Goal: Find specific page/section: Find specific page/section

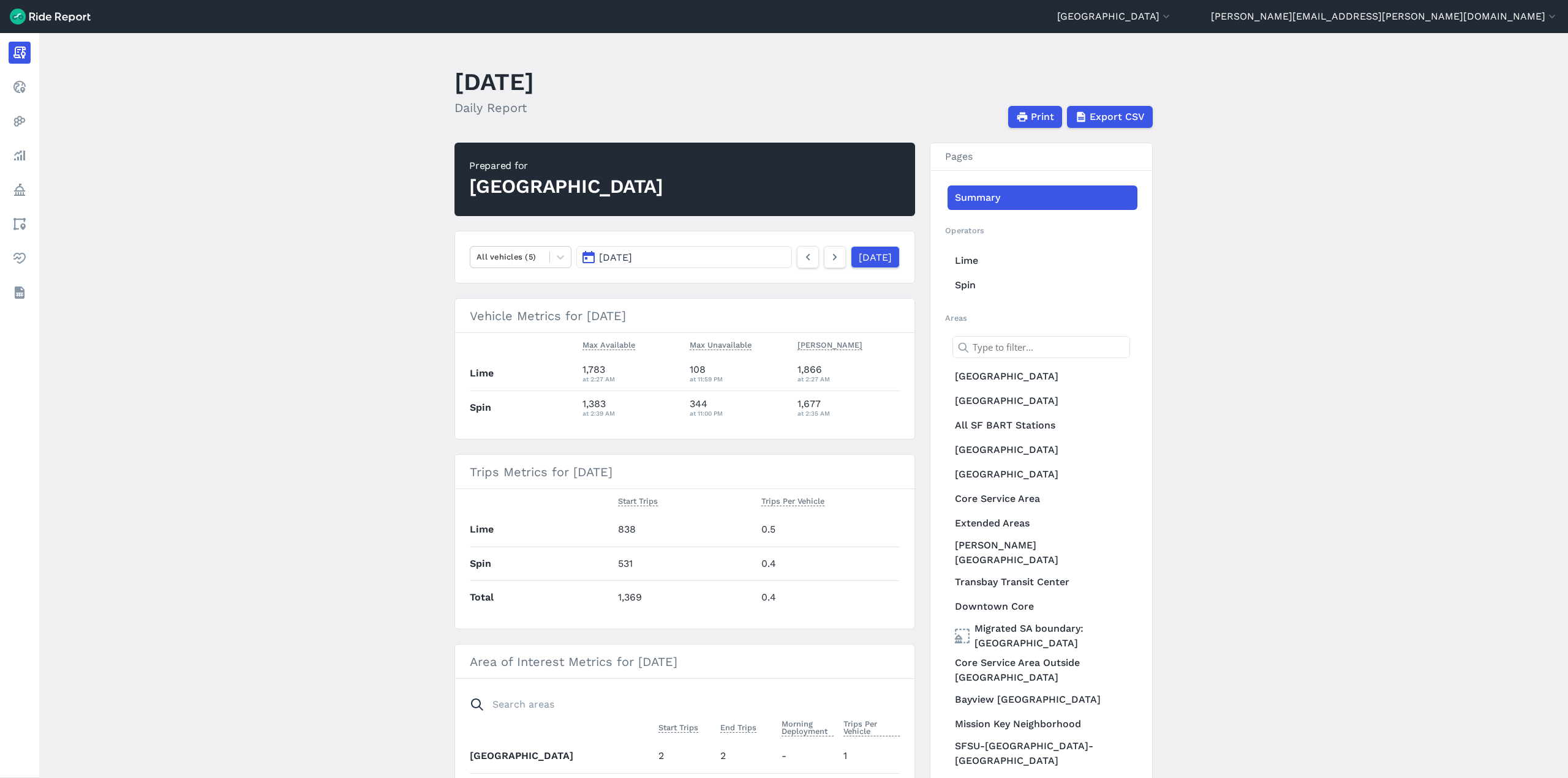
click at [1326, 317] on main "[DATE] Daily Report Print Export CSV Prepared for [GEOGRAPHIC_DATA] All vehicle…" at bounding box center [803, 405] width 1529 height 745
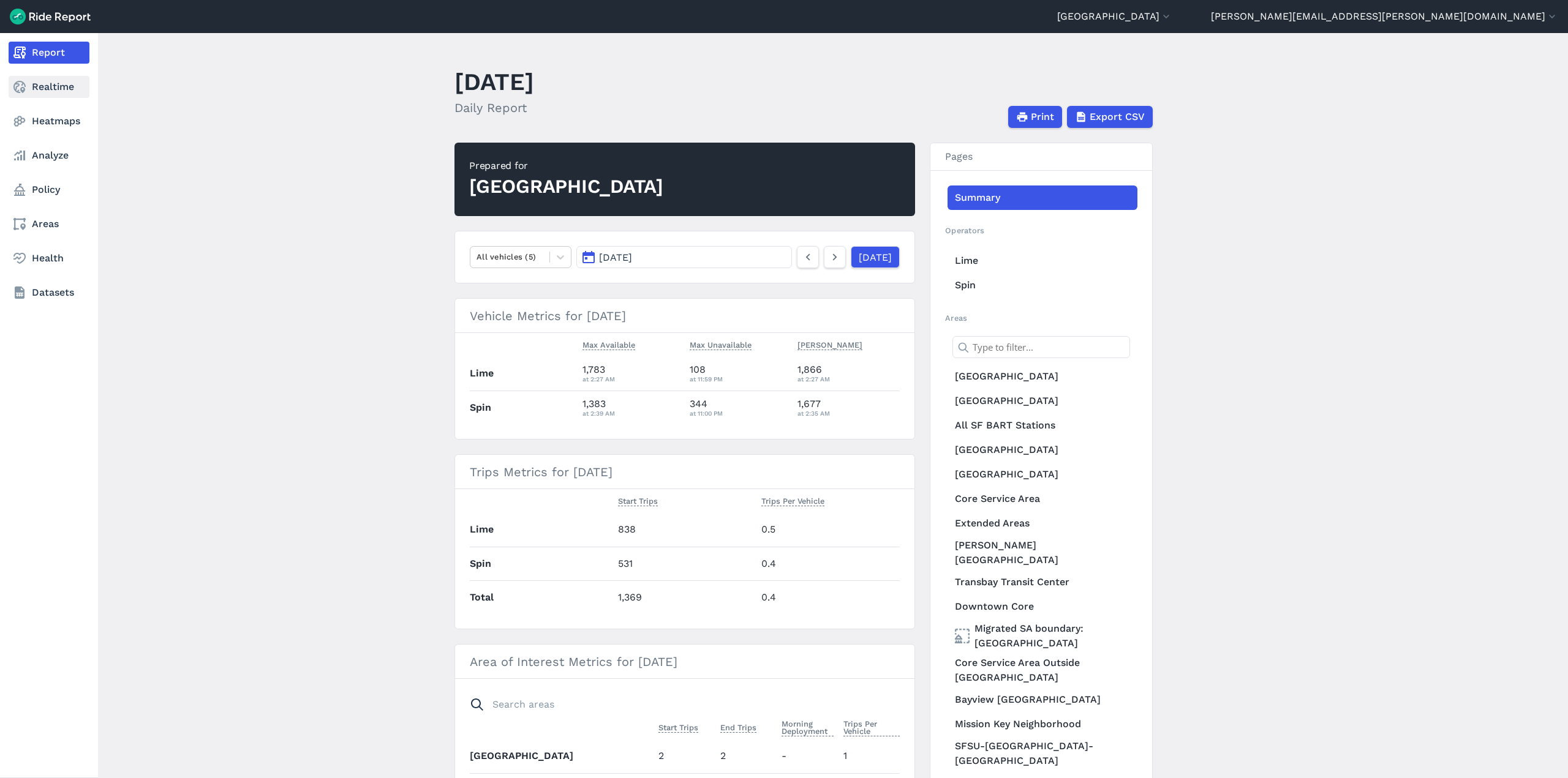
click at [50, 93] on link "Realtime" at bounding box center [49, 87] width 81 height 22
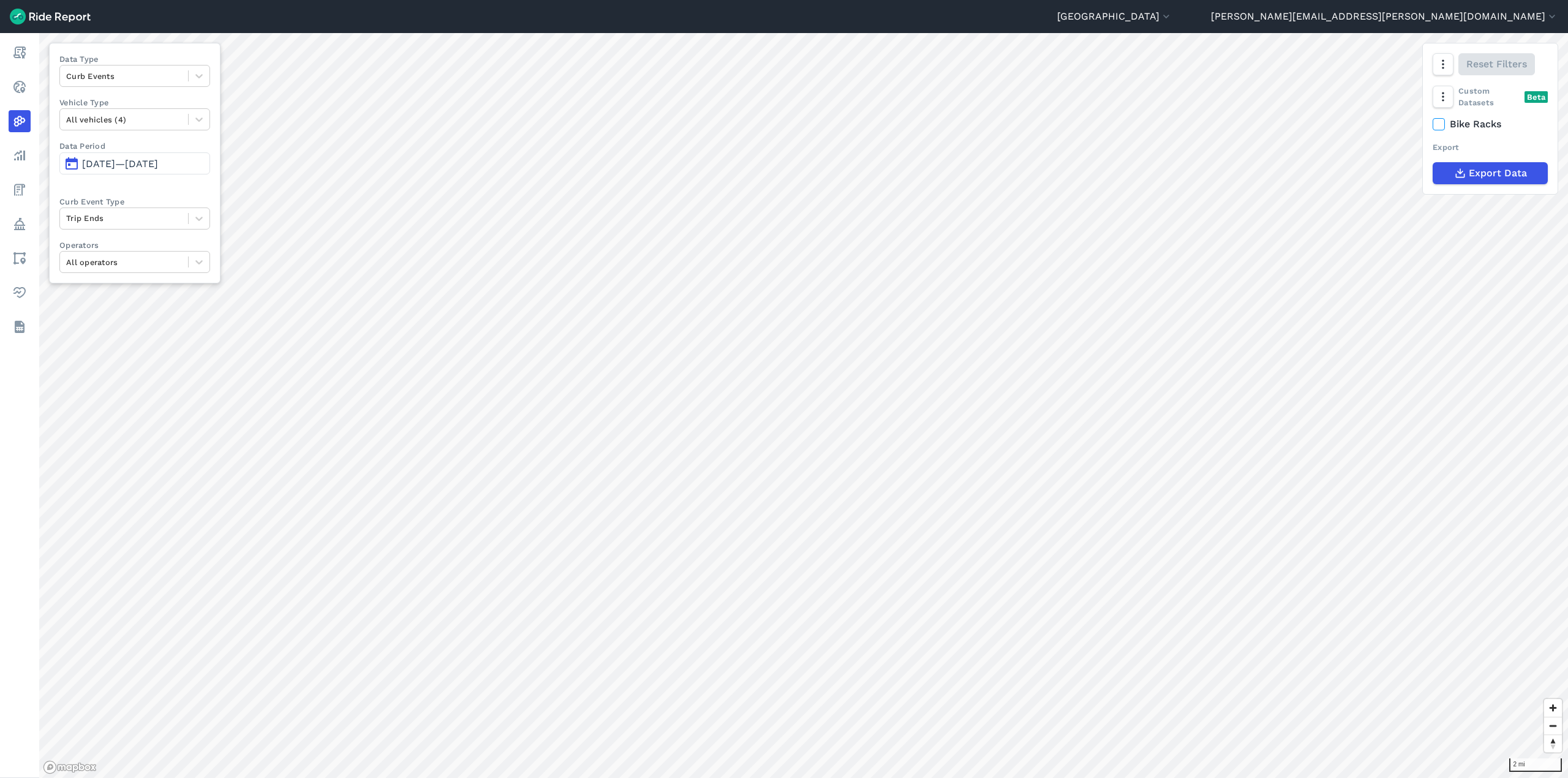
click at [1215, 23] on header "Seattle Abilene Abu Dhabi Adelaide Adelaide - DEV Adelaide Region Alameda Alban…" at bounding box center [784, 17] width 1568 height 33
click at [172, 777] on html "Seattle Abilene Abu Dhabi Adelaide Adelaide - DEV Adelaide Region Alameda Alban…" at bounding box center [784, 389] width 1568 height 778
click at [1095, 18] on header "Seattle Abilene Abu Dhabi Adelaide Adelaide - DEV Adelaide Region Alameda Alban…" at bounding box center [784, 17] width 1568 height 33
click at [1097, 21] on header "Seattle Abilene Abu Dhabi Adelaide Adelaide - DEV Adelaide Region Alameda Alban…" at bounding box center [784, 17] width 1568 height 33
click at [1440, 96] on icon "button" at bounding box center [1442, 96] width 12 height 12
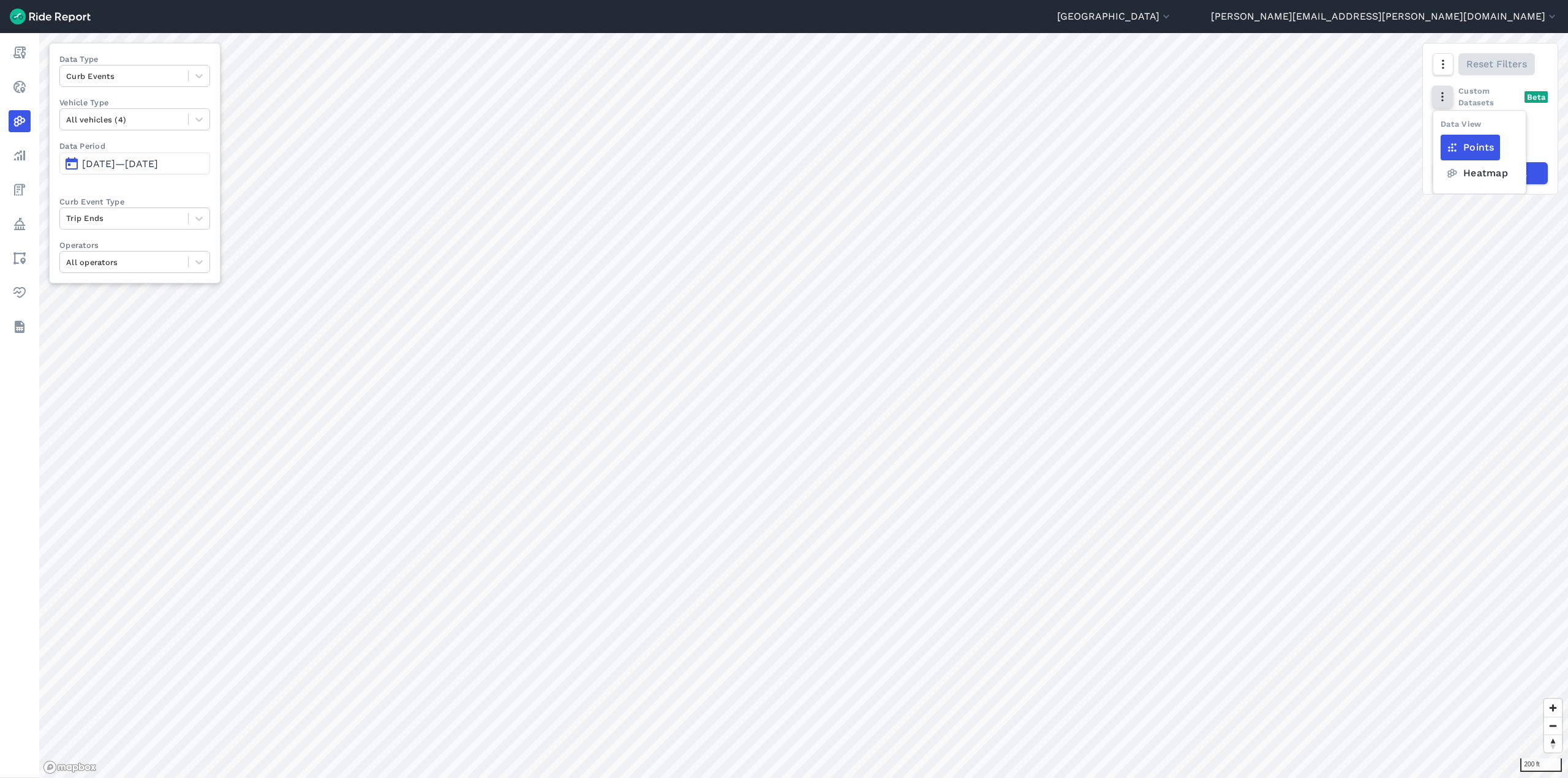
click at [1440, 96] on icon "button" at bounding box center [1442, 96] width 12 height 12
click at [1283, 26] on header "Seattle Abilene Abu Dhabi Adelaide Adelaide - DEV Adelaide Region Alameda Alban…" at bounding box center [784, 17] width 1568 height 33
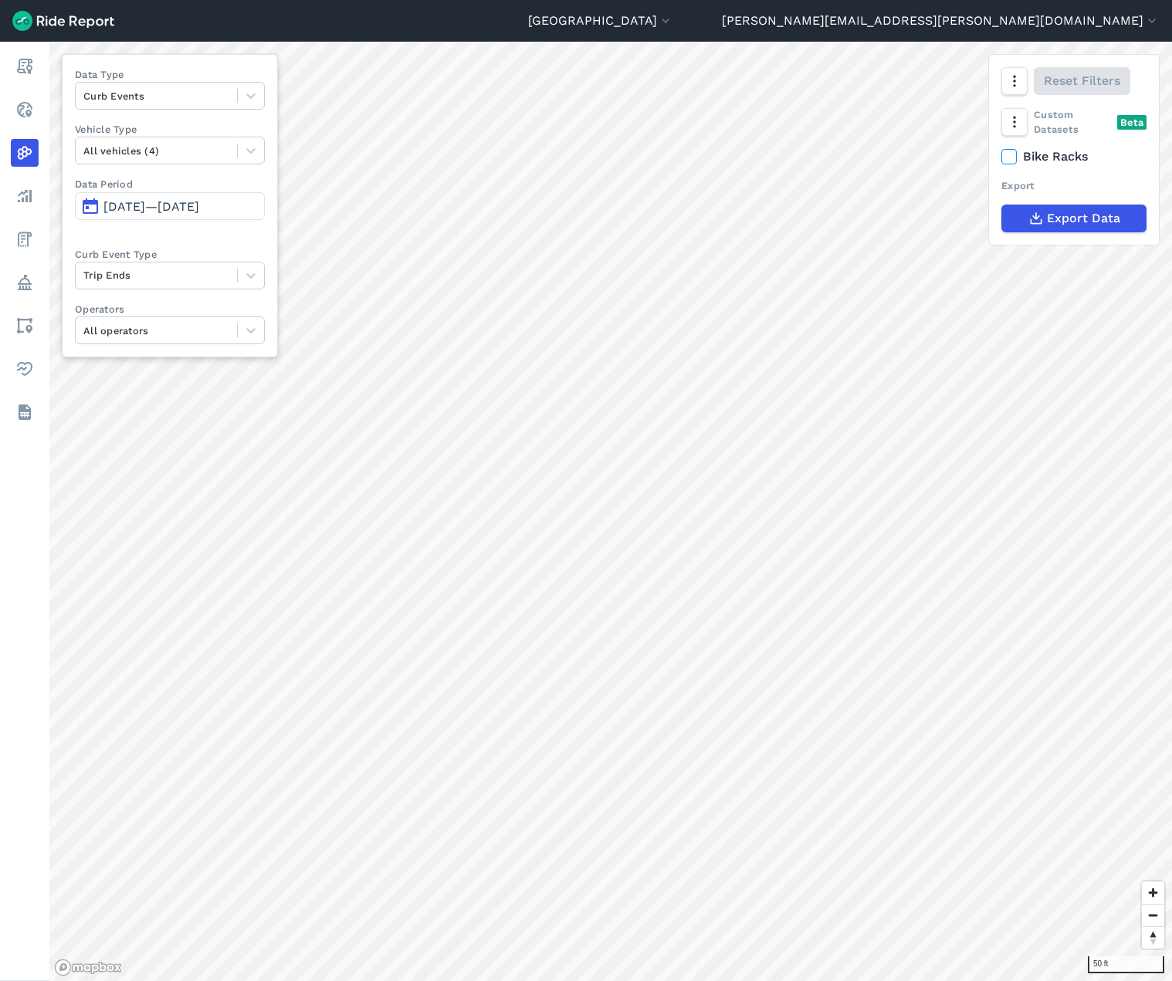
click at [1172, 479] on html "[GEOGRAPHIC_DATA] [GEOGRAPHIC_DATA] [GEOGRAPHIC_DATA] [GEOGRAPHIC_DATA] [GEOGRA…" at bounding box center [586, 490] width 1172 height 981
click at [1172, 330] on html "[GEOGRAPHIC_DATA] [GEOGRAPHIC_DATA] [GEOGRAPHIC_DATA] [GEOGRAPHIC_DATA] [GEOGRA…" at bounding box center [586, 490] width 1172 height 981
click at [1172, 534] on html "[GEOGRAPHIC_DATA] [GEOGRAPHIC_DATA] [GEOGRAPHIC_DATA] [GEOGRAPHIC_DATA] [GEOGRA…" at bounding box center [586, 490] width 1172 height 981
click at [1172, 440] on html "Seattle Abilene Abu Dhabi Adelaide Adelaide - DEV Adelaide Region Alameda Alban…" at bounding box center [586, 490] width 1172 height 981
click at [1172, 448] on html "Seattle Abilene Abu Dhabi Adelaide Adelaide - DEV Adelaide Region Alameda Alban…" at bounding box center [586, 490] width 1172 height 981
